Goal: Task Accomplishment & Management: Manage account settings

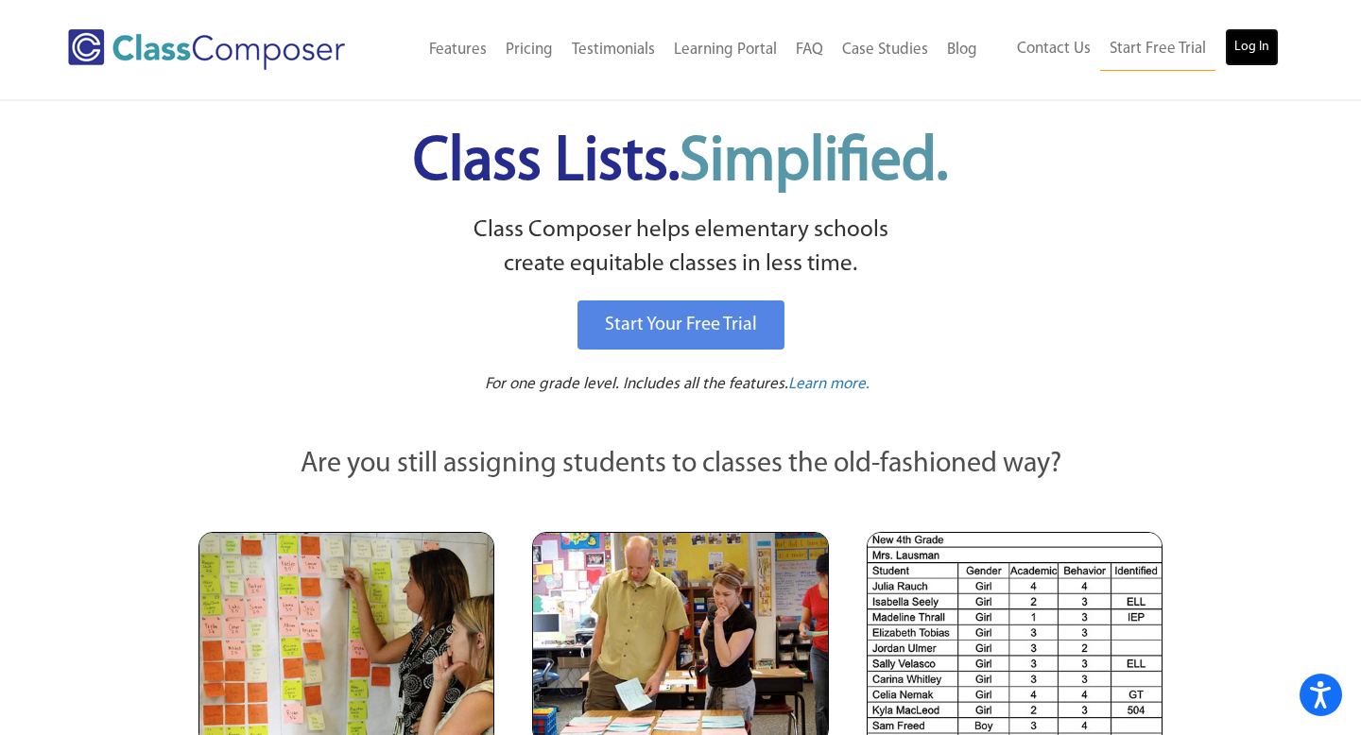
click at [1263, 56] on link "Log In" at bounding box center [1252, 47] width 54 height 38
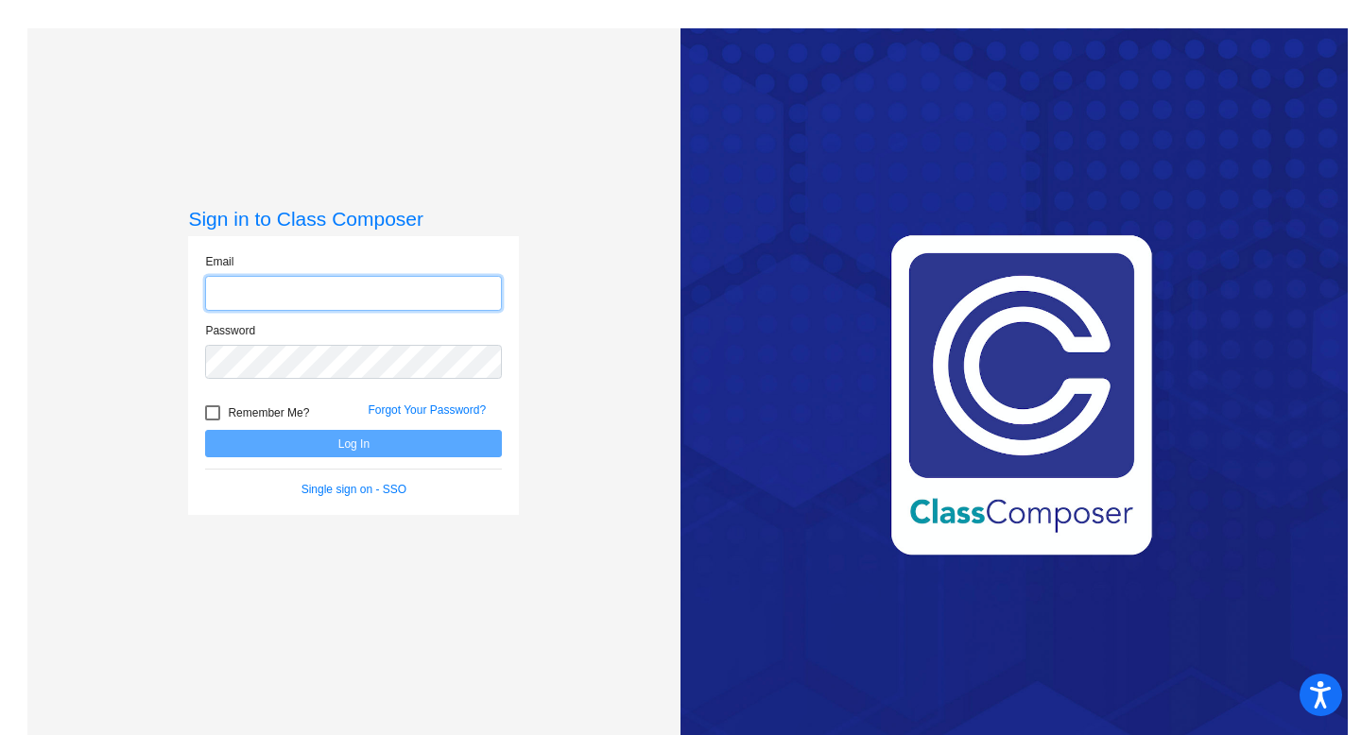
click at [389, 300] on input "email" at bounding box center [353, 293] width 297 height 35
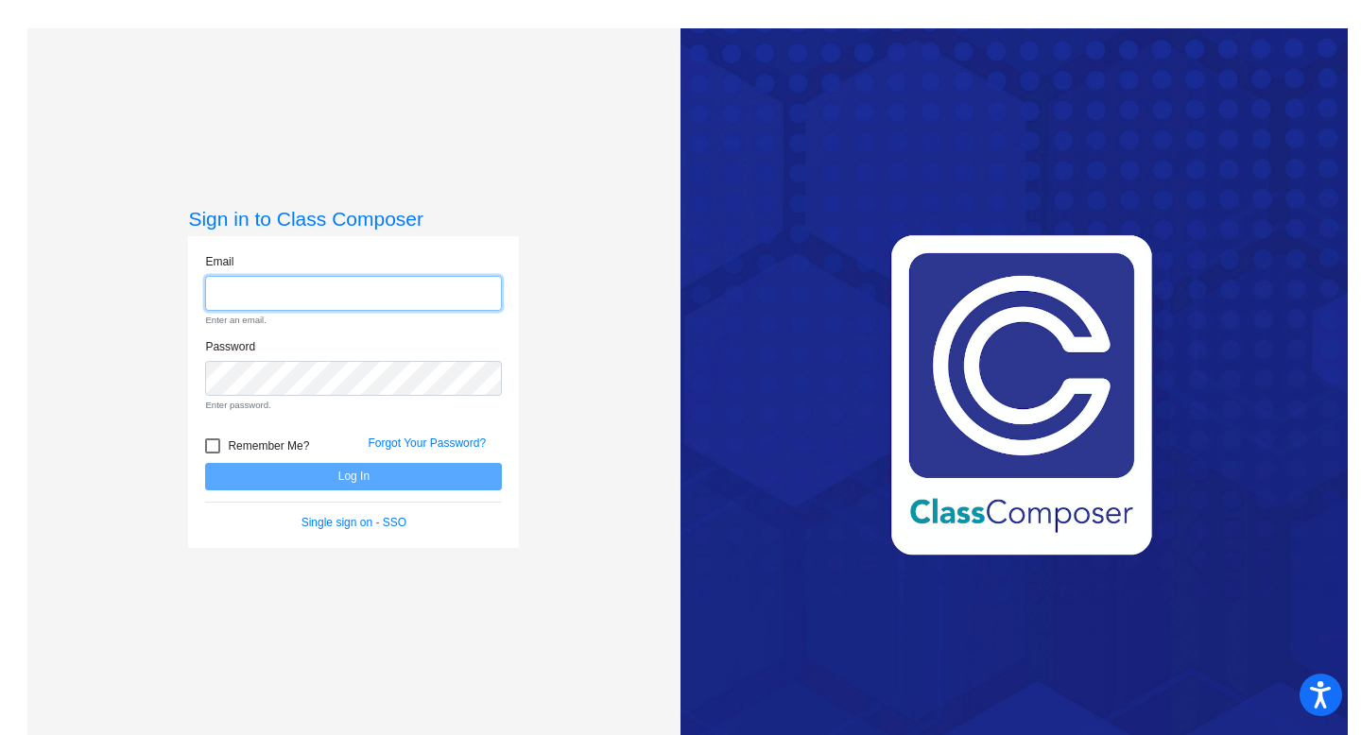
type input "[EMAIL_ADDRESS][DOMAIN_NAME]"
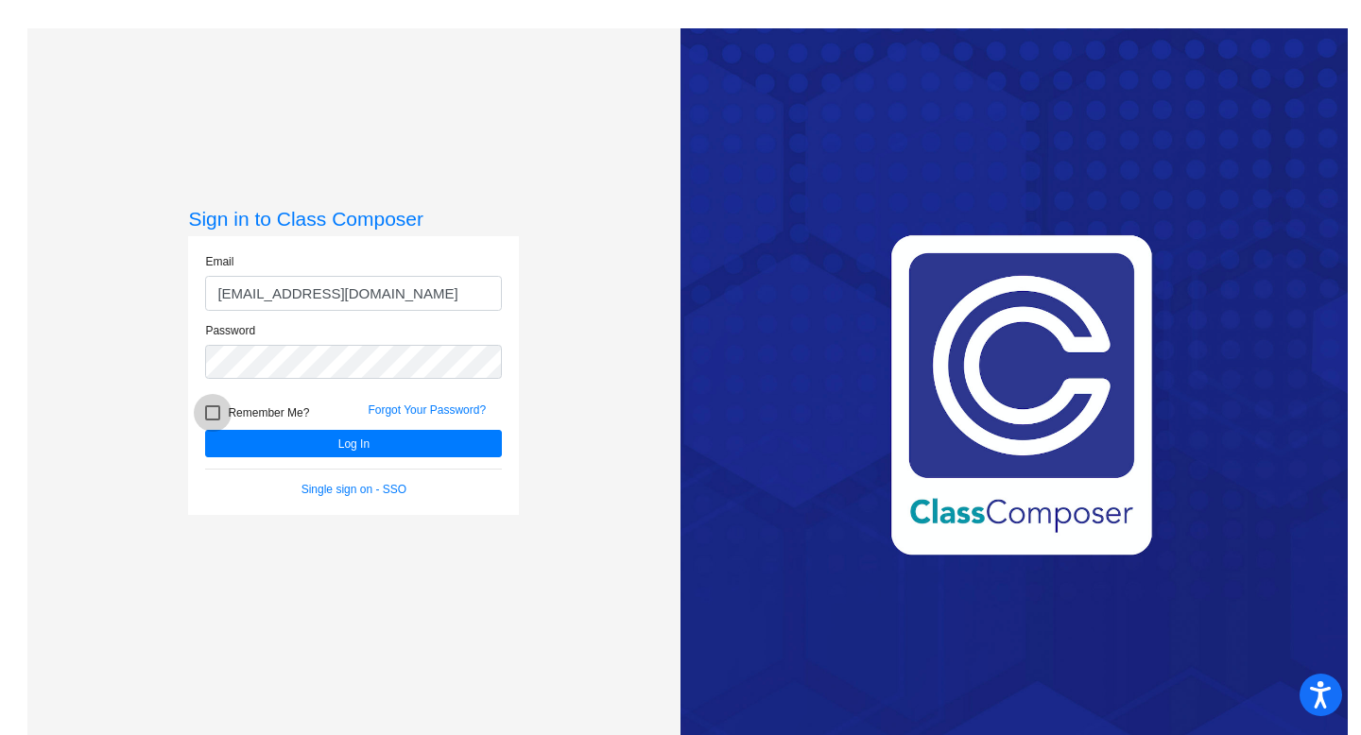
click at [231, 405] on span "Remember Me?" at bounding box center [268, 413] width 81 height 23
click at [213, 420] on input "Remember Me?" at bounding box center [212, 420] width 1 height 1
checkbox input "true"
click at [224, 441] on button "Log In" at bounding box center [353, 443] width 297 height 27
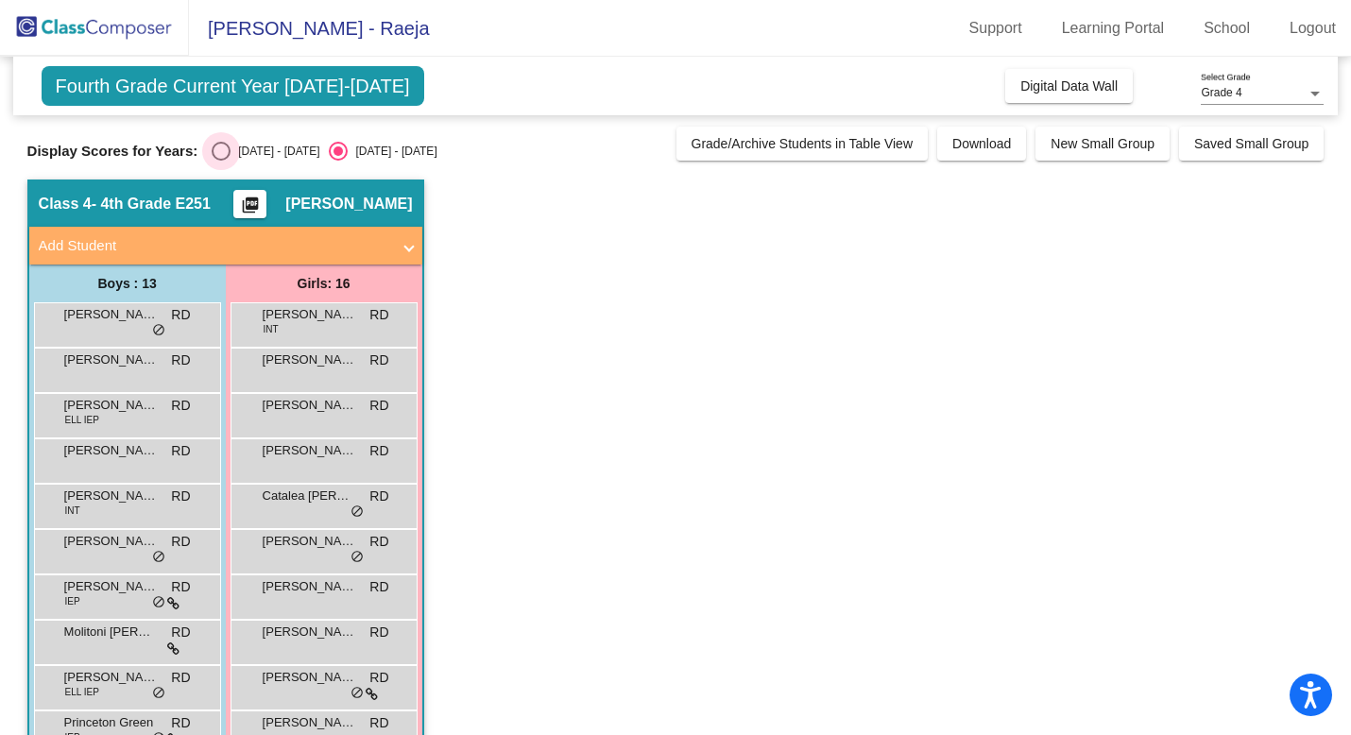
click at [221, 149] on div "Select an option" at bounding box center [221, 151] width 19 height 19
click at [221, 161] on input "[DATE] - [DATE]" at bounding box center [220, 161] width 1 height 1
radio input "true"
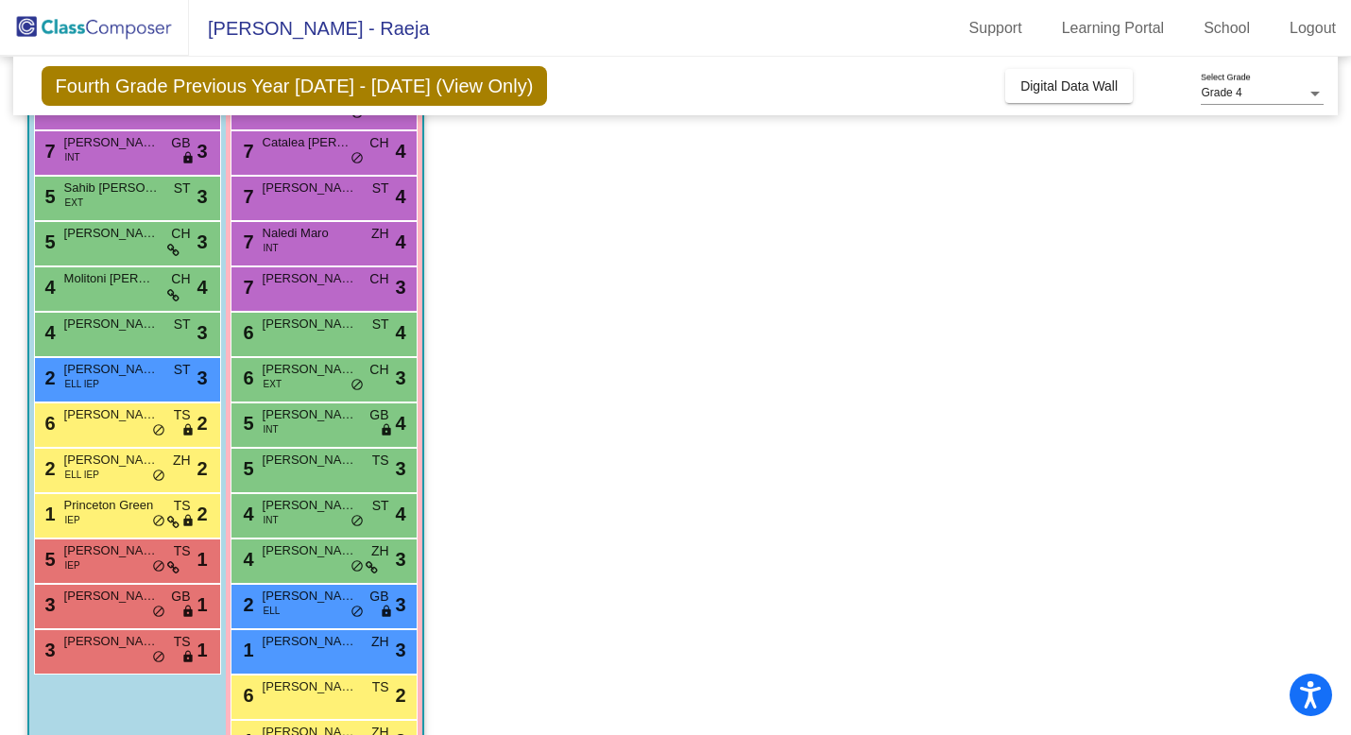
scroll to position [323, 0]
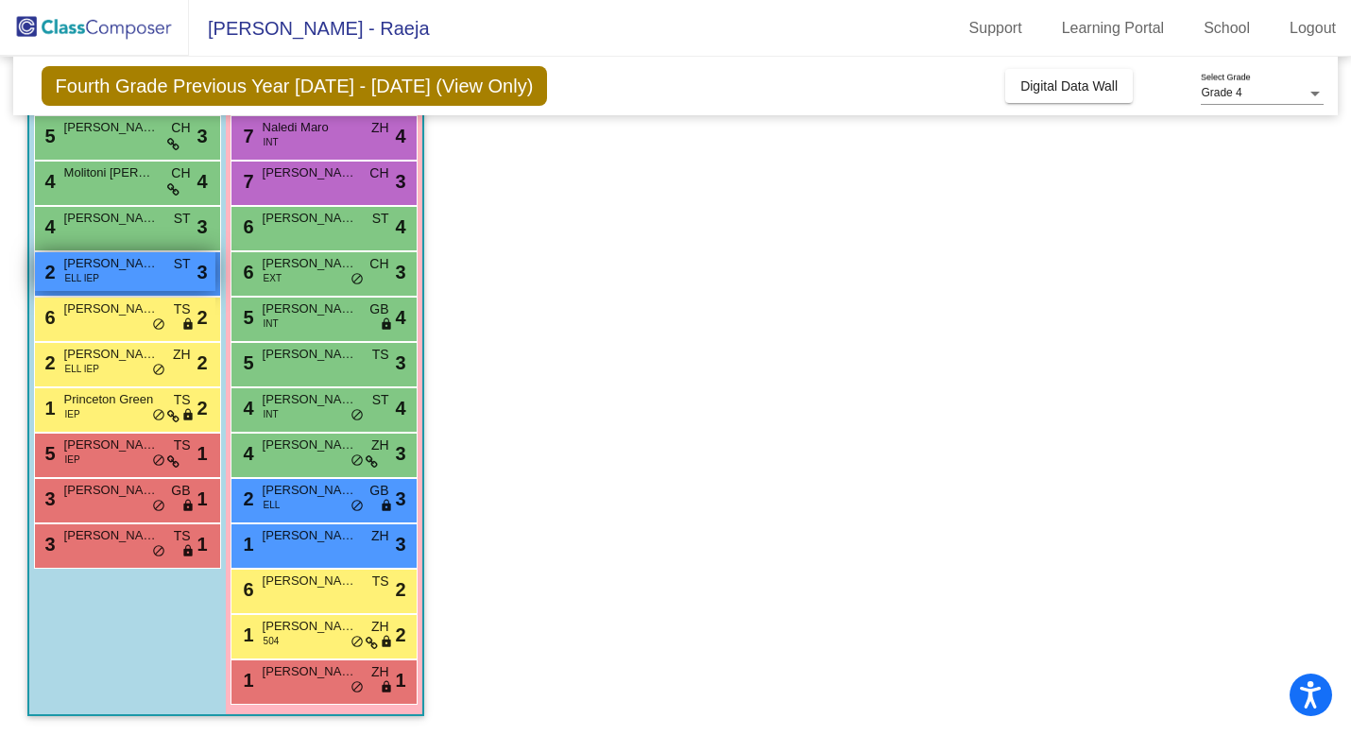
click at [88, 269] on span "[PERSON_NAME]" at bounding box center [111, 263] width 94 height 19
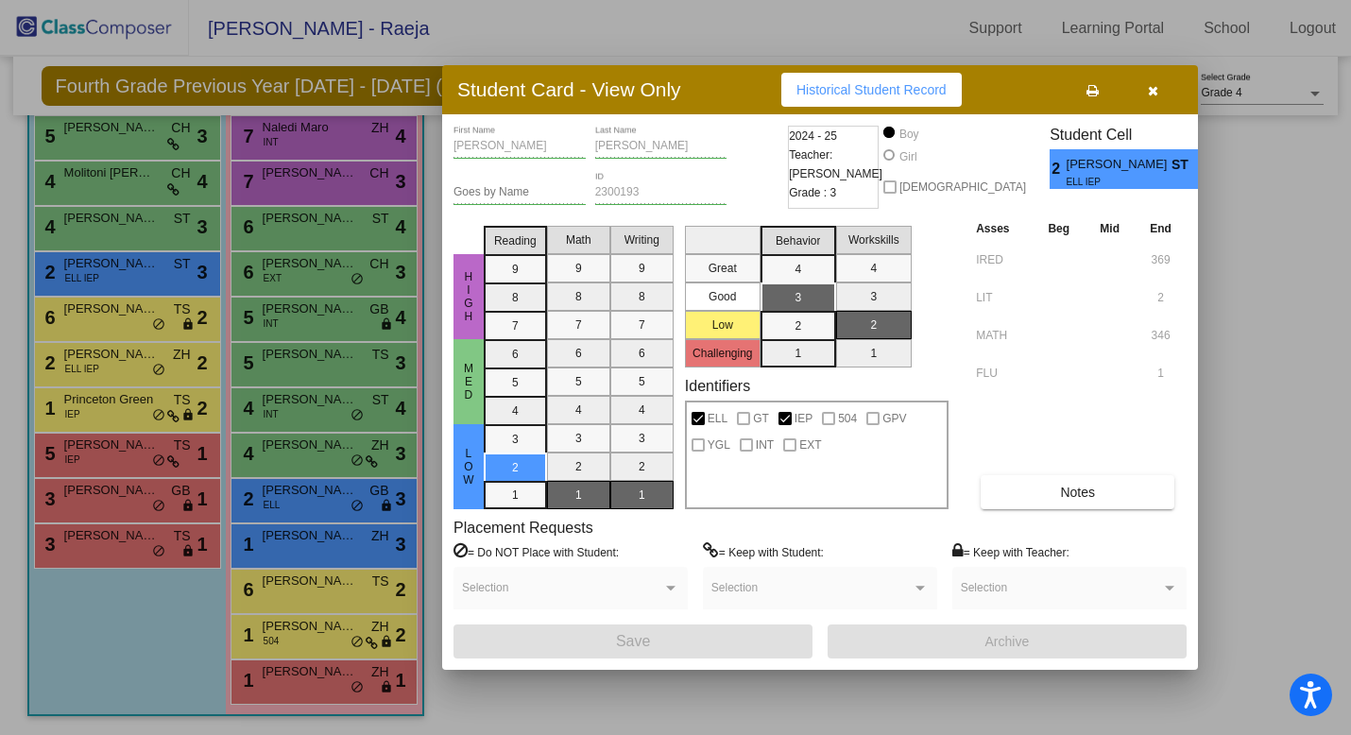
click at [1157, 93] on button "button" at bounding box center [1152, 90] width 60 height 34
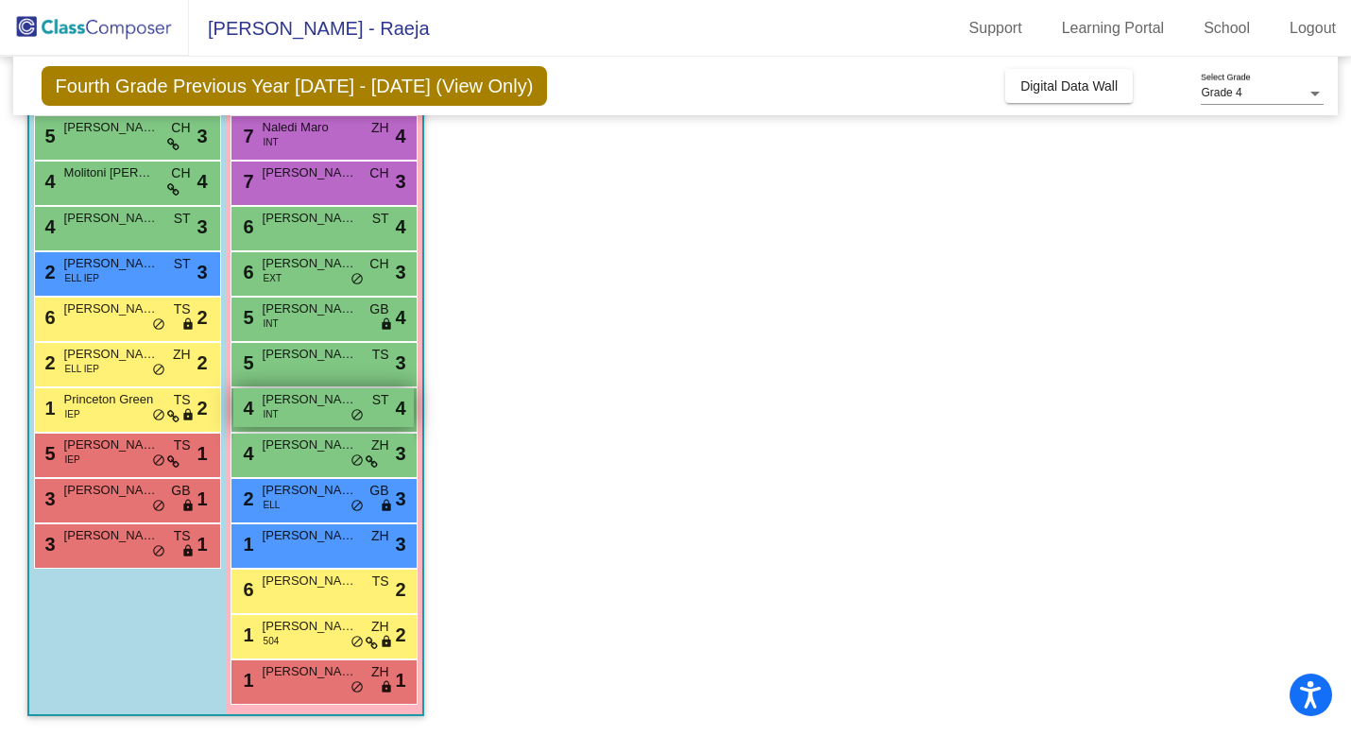
click at [283, 414] on div "4 Stephanie J. Harper INT ST lock do_not_disturb_alt 4" at bounding box center [323, 407] width 180 height 39
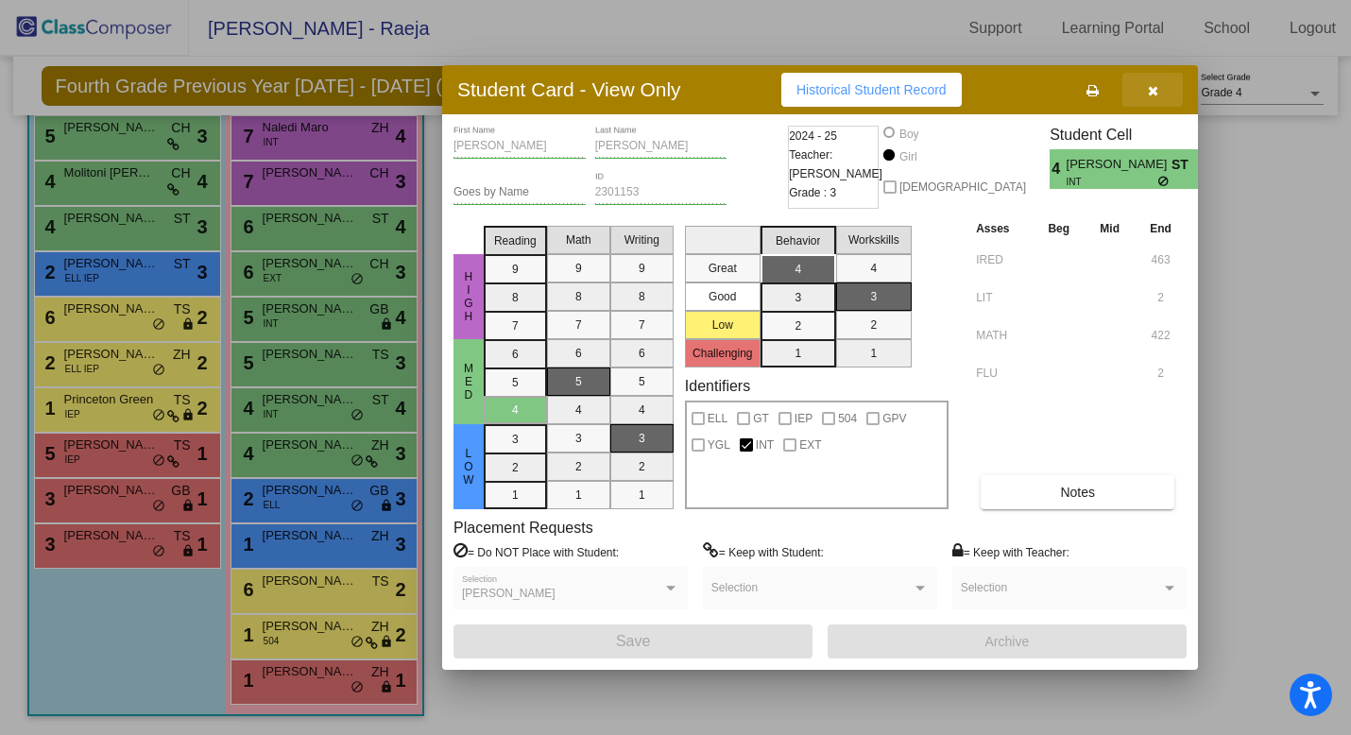
click at [1159, 88] on button "button" at bounding box center [1152, 90] width 60 height 34
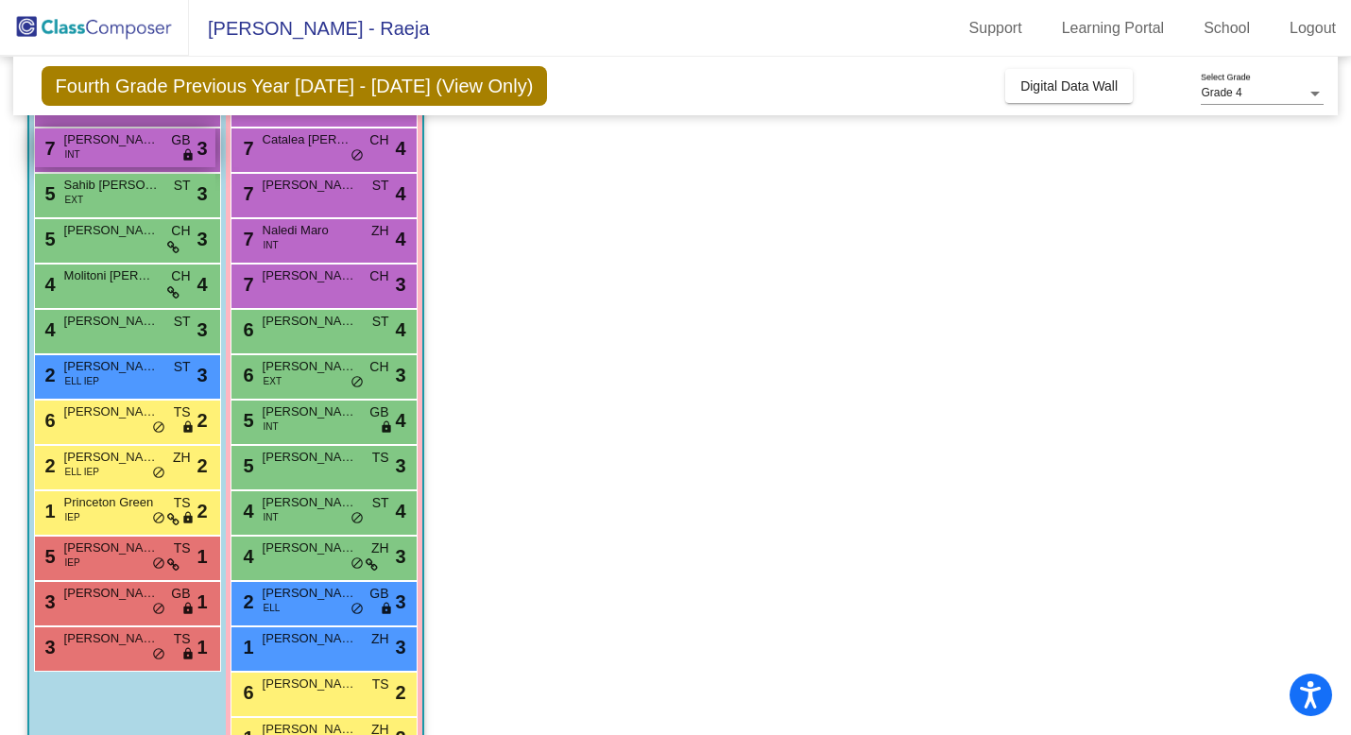
scroll to position [181, 0]
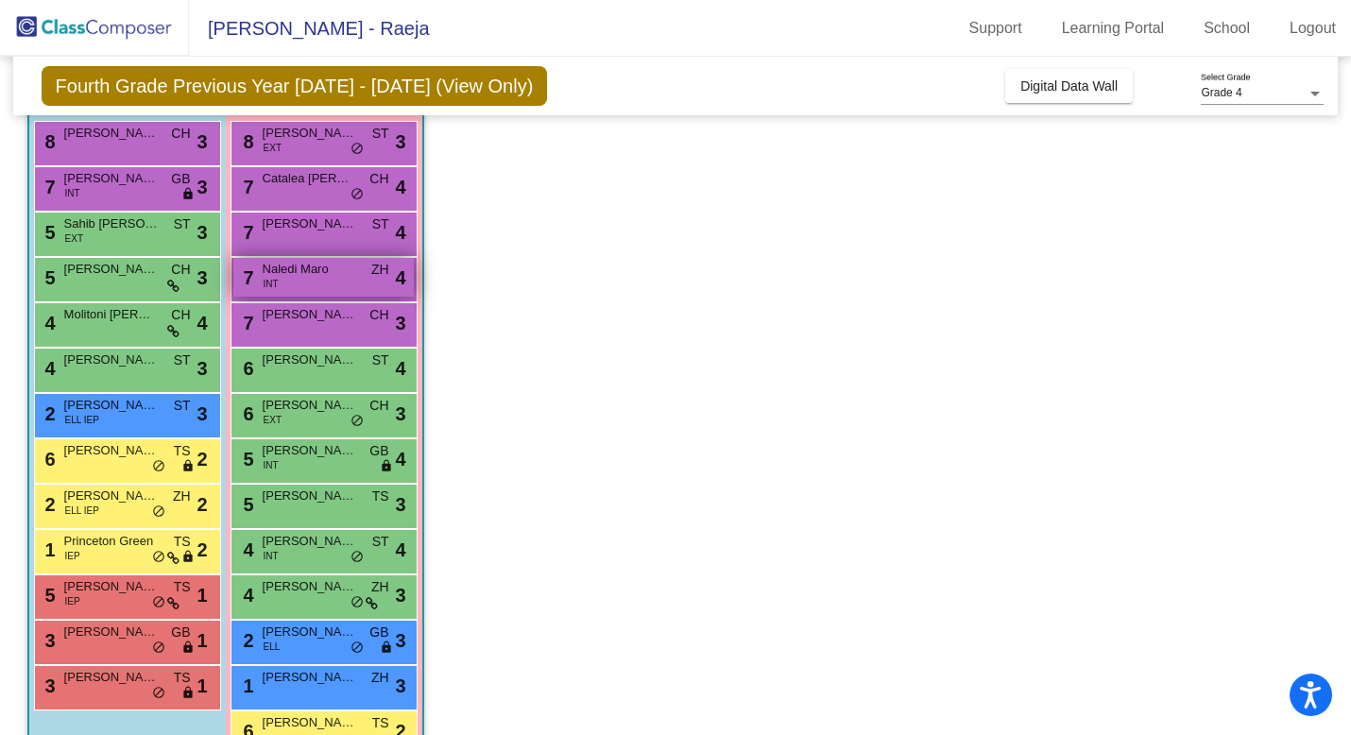
click at [300, 288] on div "7 Naledi Maro INT ZH lock do_not_disturb_alt 4" at bounding box center [323, 277] width 180 height 39
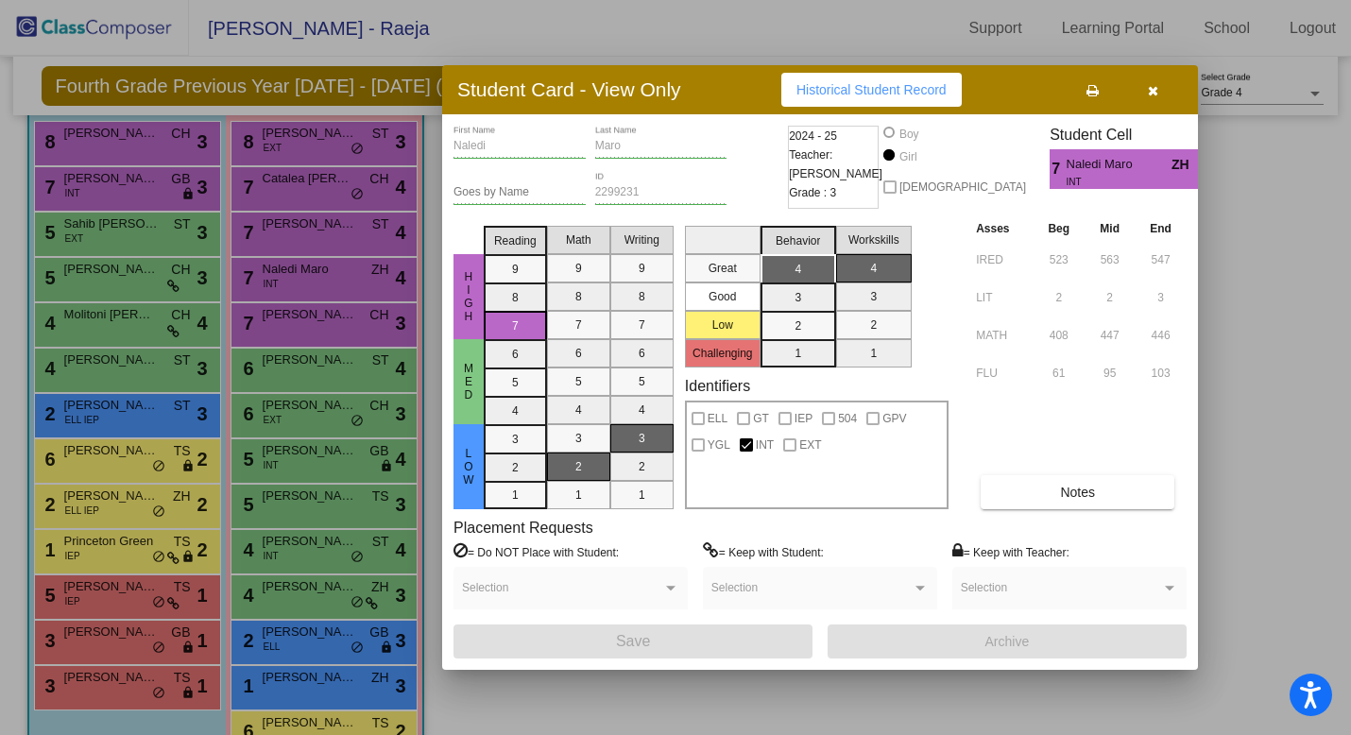
click at [1157, 94] on icon "button" at bounding box center [1153, 90] width 10 height 13
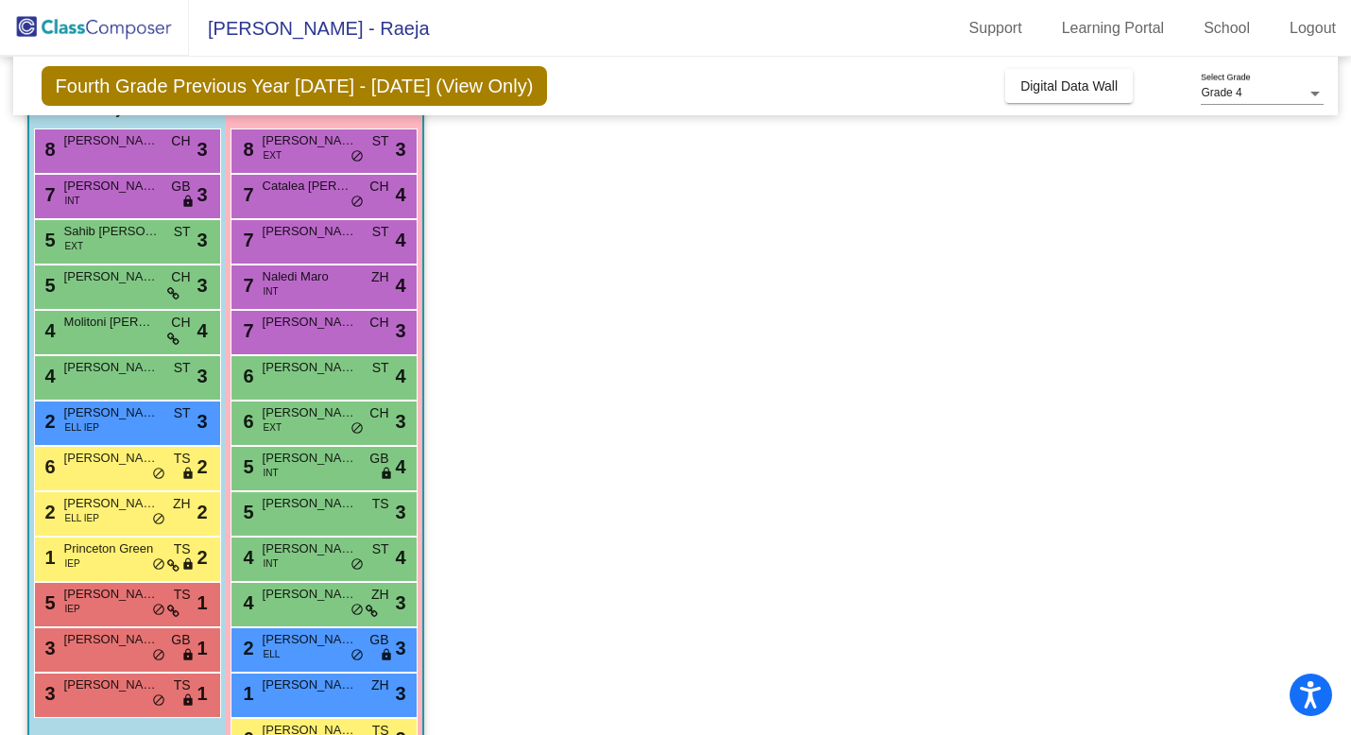
scroll to position [140, 0]
